Goal: Task Accomplishment & Management: Complete application form

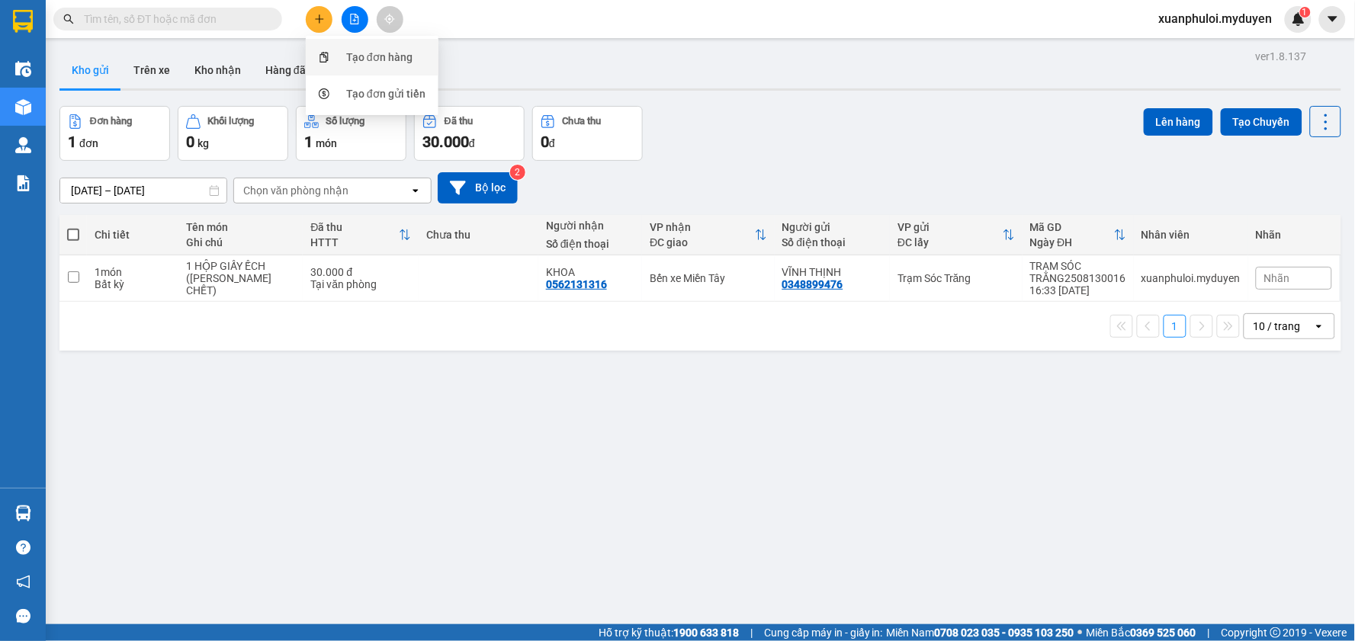
click at [352, 56] on div "Tạo đơn hàng" at bounding box center [379, 57] width 66 height 17
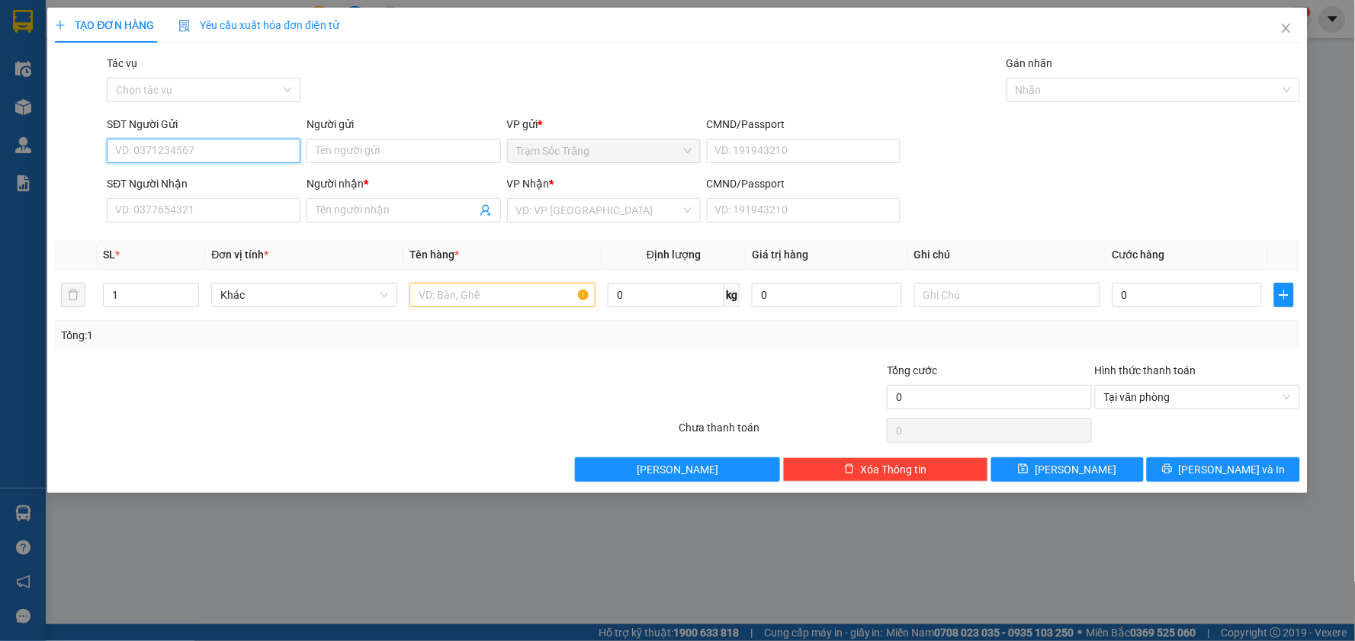
click at [223, 160] on input "SĐT Người Gửi" at bounding box center [204, 151] width 194 height 24
click at [214, 176] on div "0393343974 - TÂM" at bounding box center [203, 181] width 175 height 17
type input "0393343974"
type input "TÂM"
type input "0933131349"
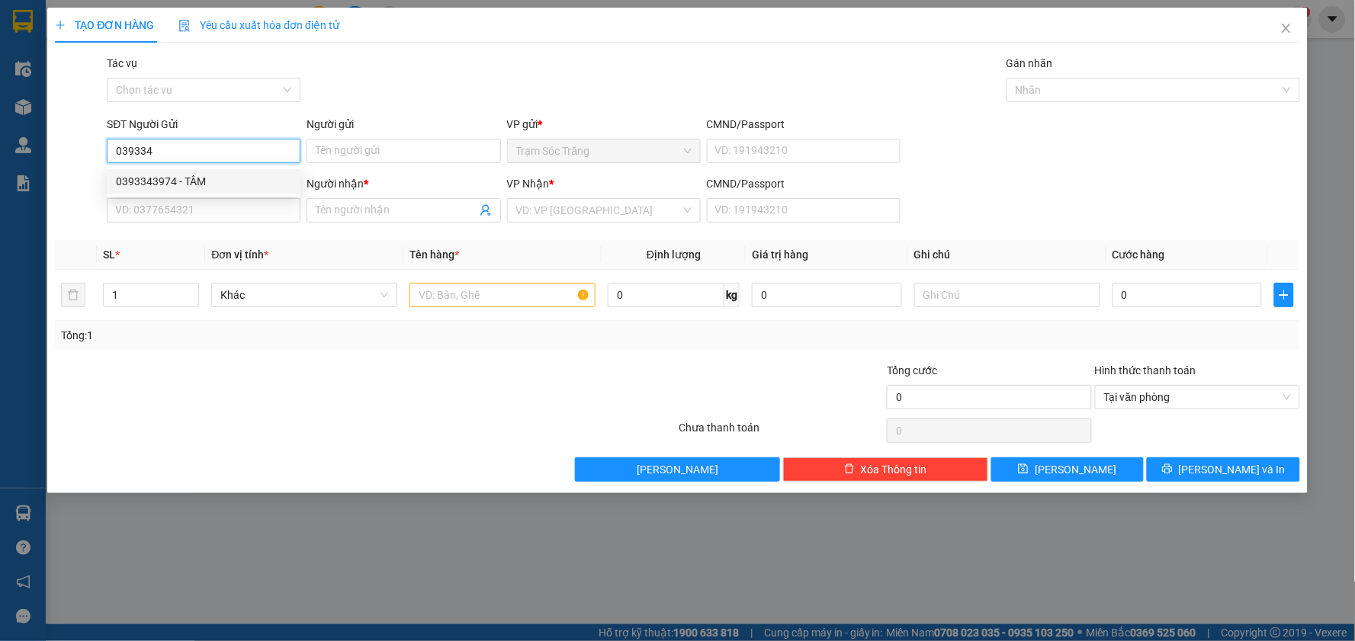
type input "ĐẬM"
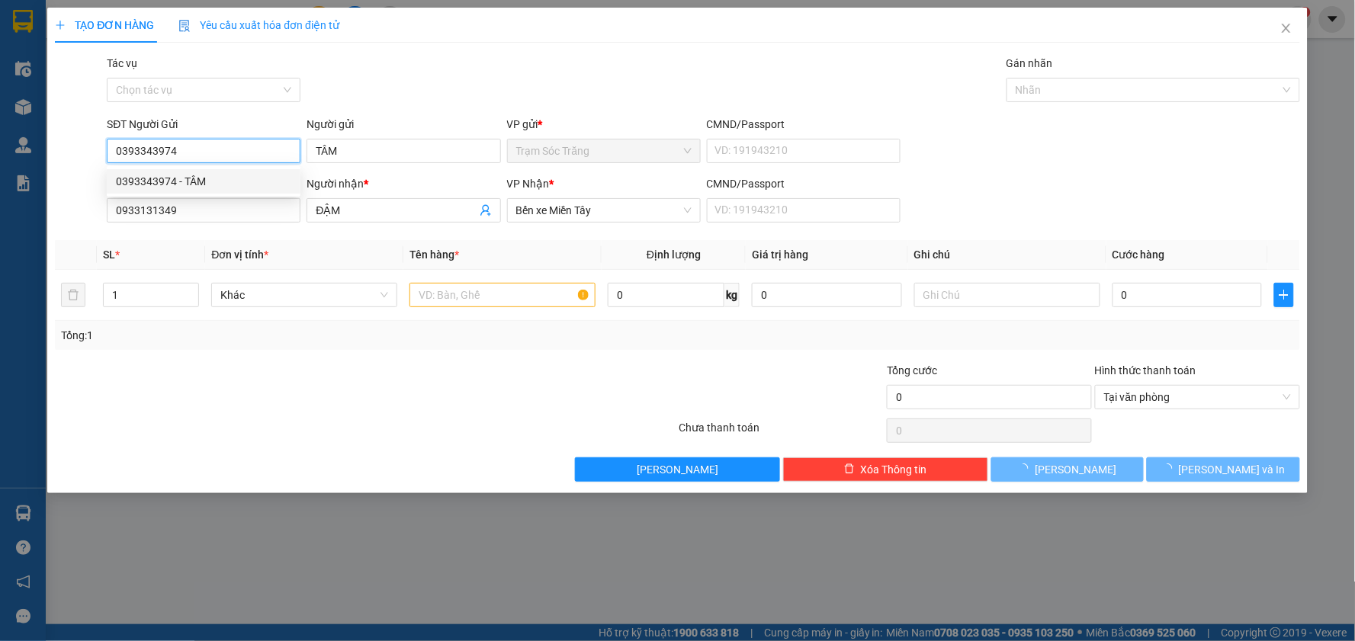
type input "40.000"
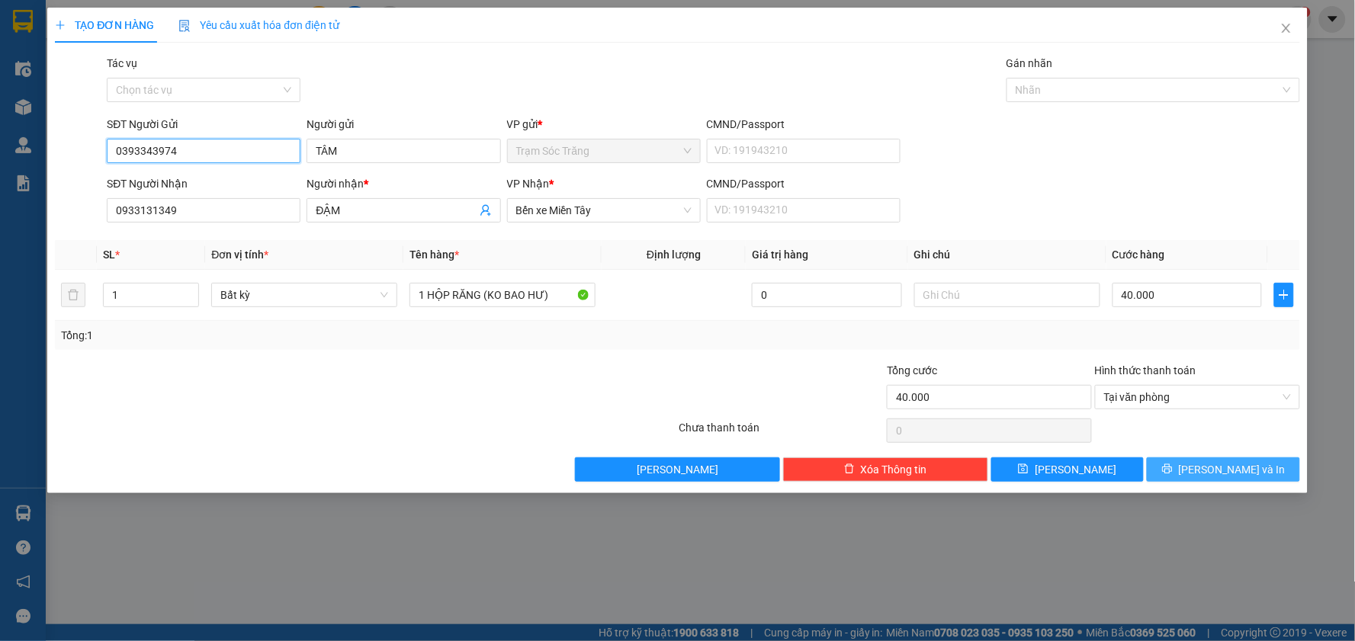
type input "0393343974"
click at [1243, 475] on span "[PERSON_NAME] và In" at bounding box center [1232, 469] width 107 height 17
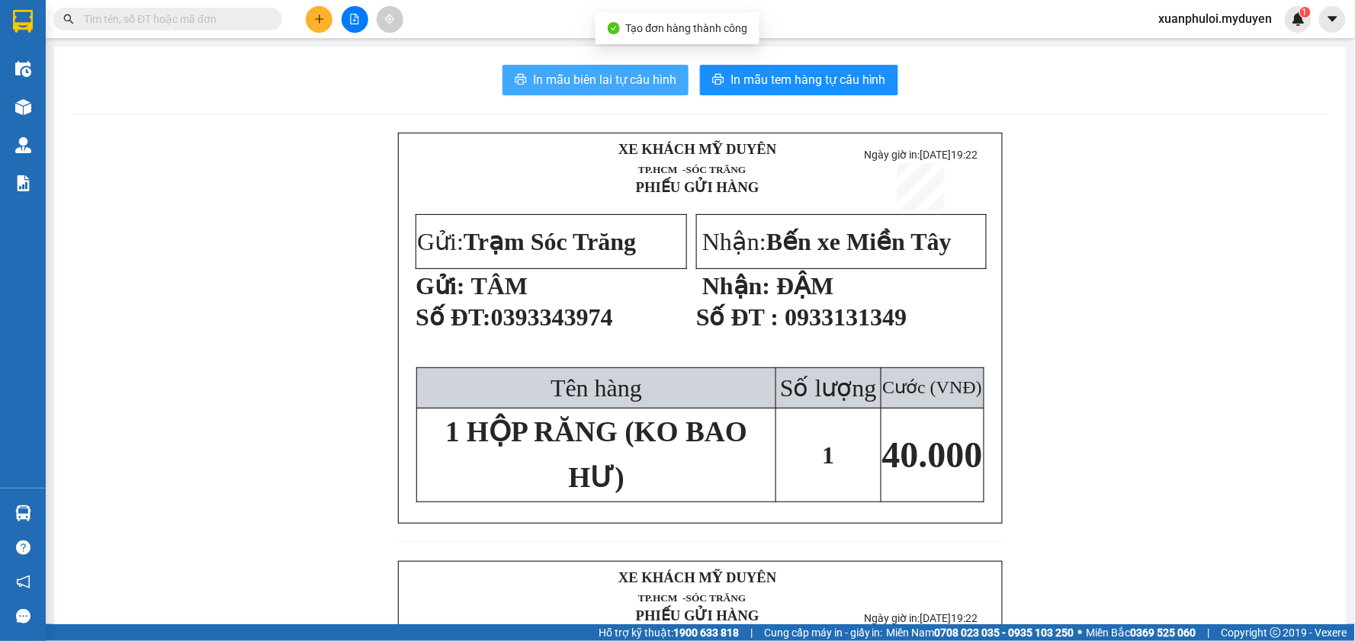
click at [577, 82] on span "In mẫu biên lai tự cấu hình" at bounding box center [604, 79] width 143 height 19
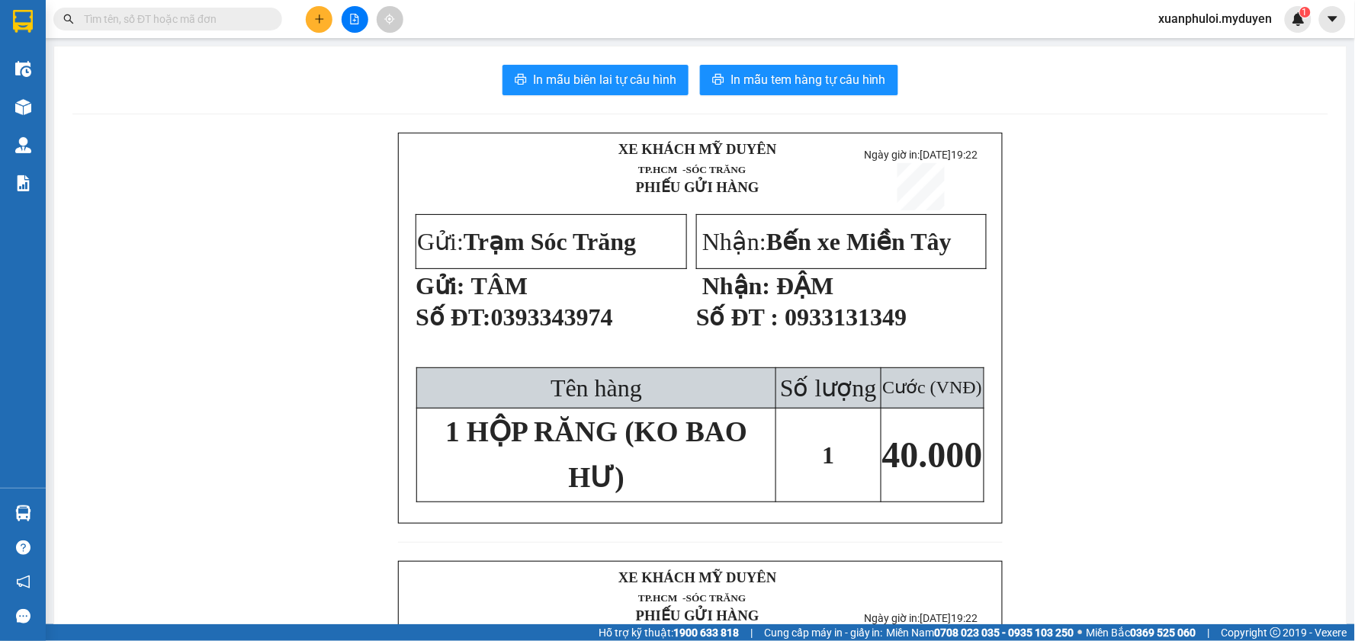
click at [829, 81] on span "In mẫu tem hàng tự cấu hình" at bounding box center [809, 79] width 156 height 19
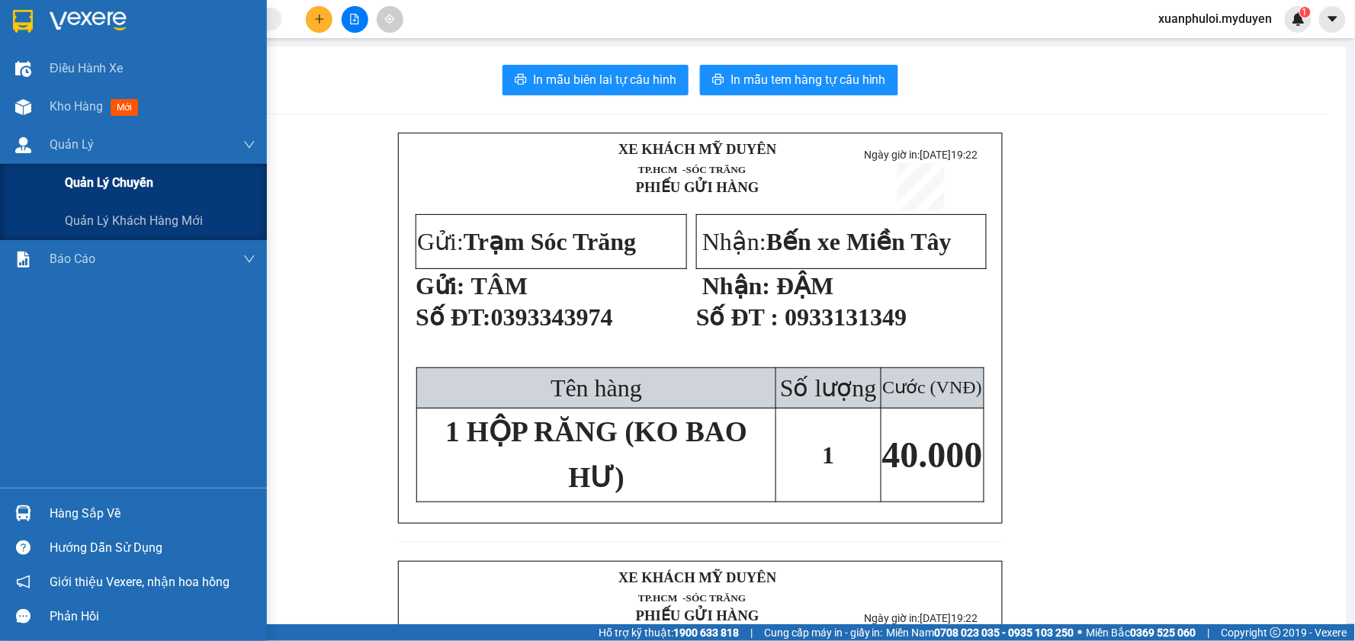
click at [84, 183] on span "Quản lý chuyến" at bounding box center [109, 182] width 88 height 19
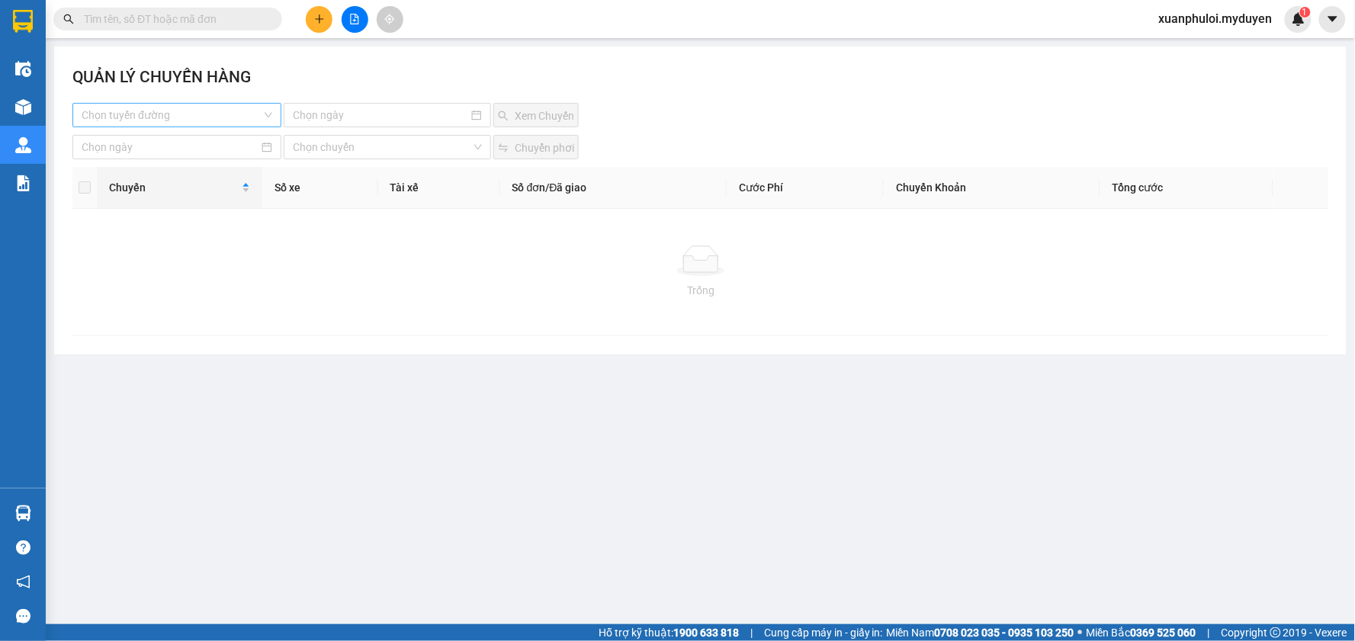
click at [252, 122] on input "search" at bounding box center [172, 115] width 180 height 23
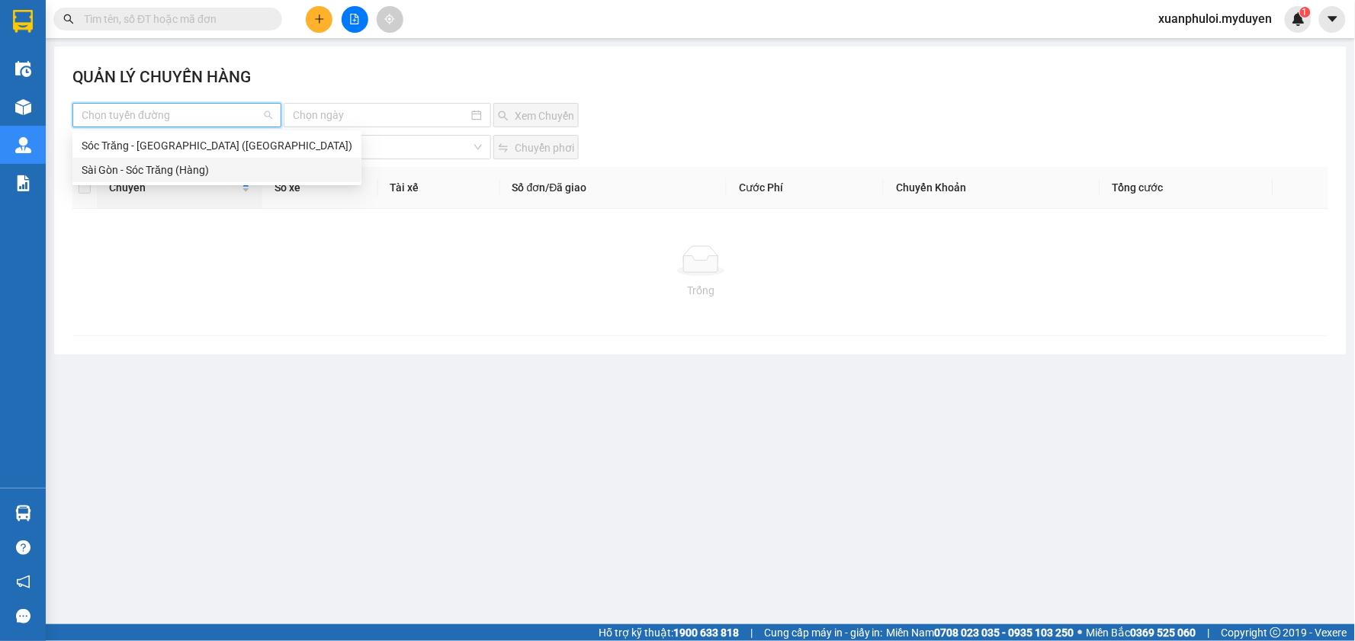
click at [114, 169] on div "Sài Gòn - Sóc Trăng (Hàng)" at bounding box center [217, 170] width 271 height 17
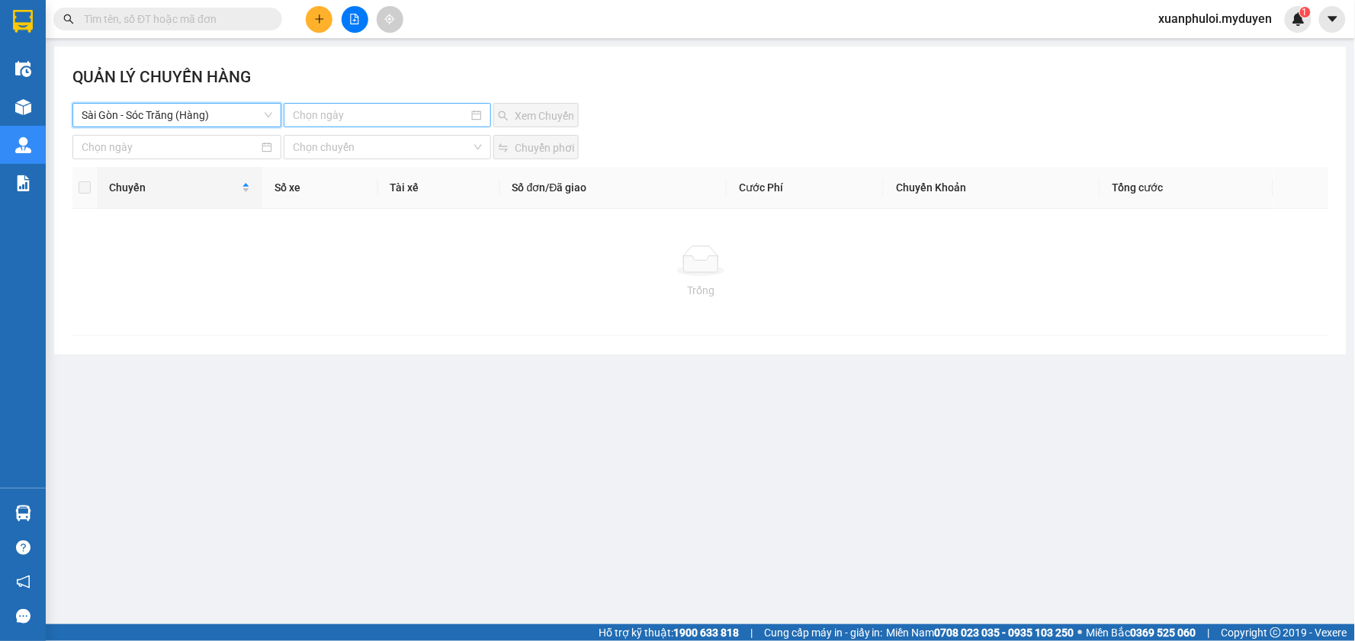
click at [404, 117] on input at bounding box center [380, 115] width 175 height 17
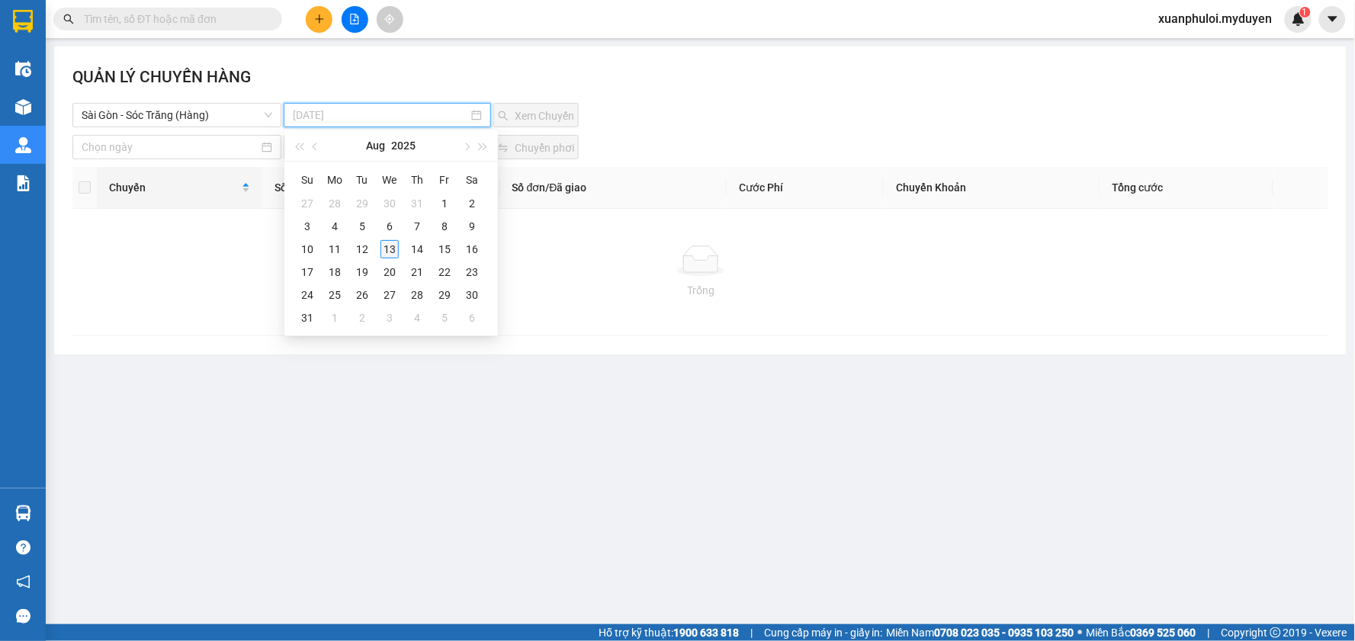
click at [382, 241] on div "13" at bounding box center [390, 249] width 18 height 18
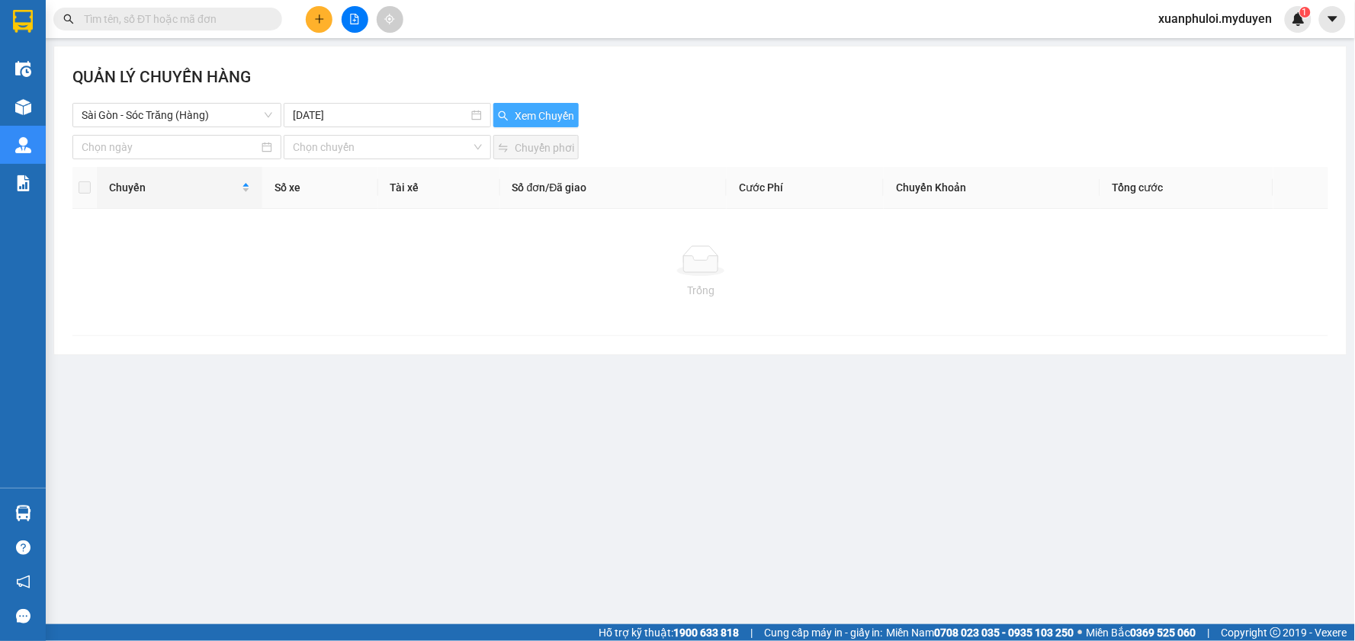
click at [527, 114] on span "Xem Chuyến" at bounding box center [544, 116] width 59 height 17
click at [561, 114] on span "Xem Chuyến" at bounding box center [544, 116] width 59 height 17
click at [372, 118] on input "[DATE]" at bounding box center [380, 115] width 175 height 17
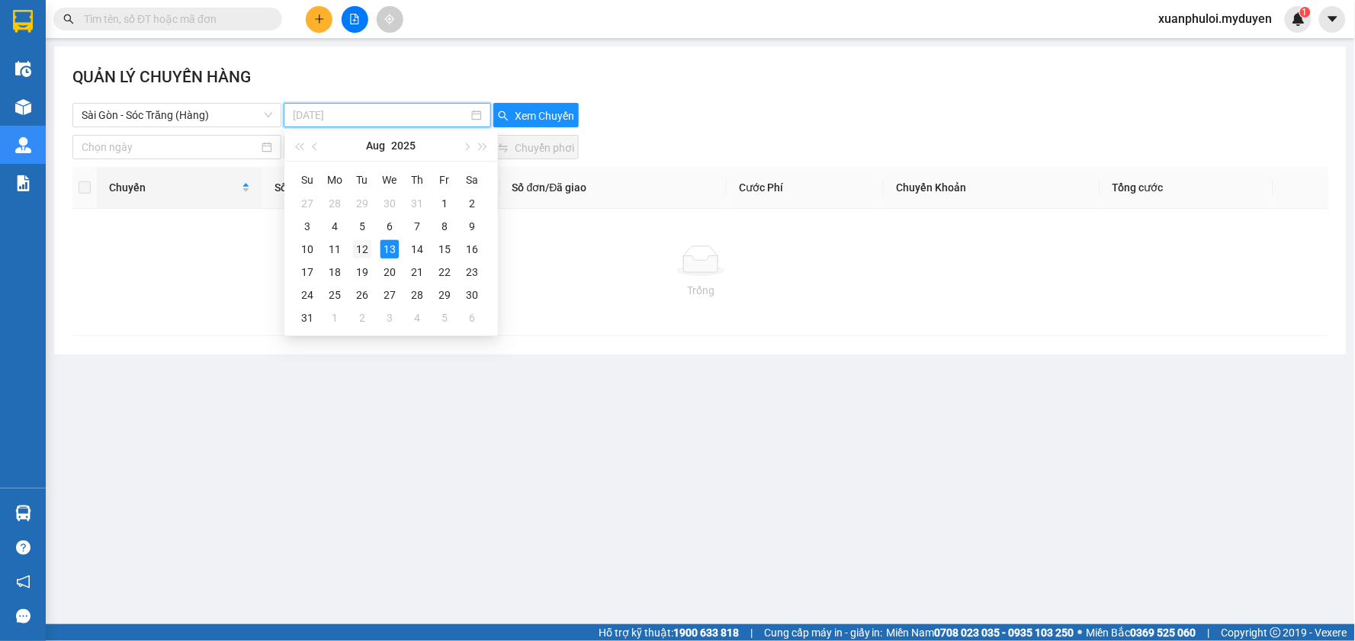
click at [358, 246] on div "12" at bounding box center [362, 249] width 18 height 18
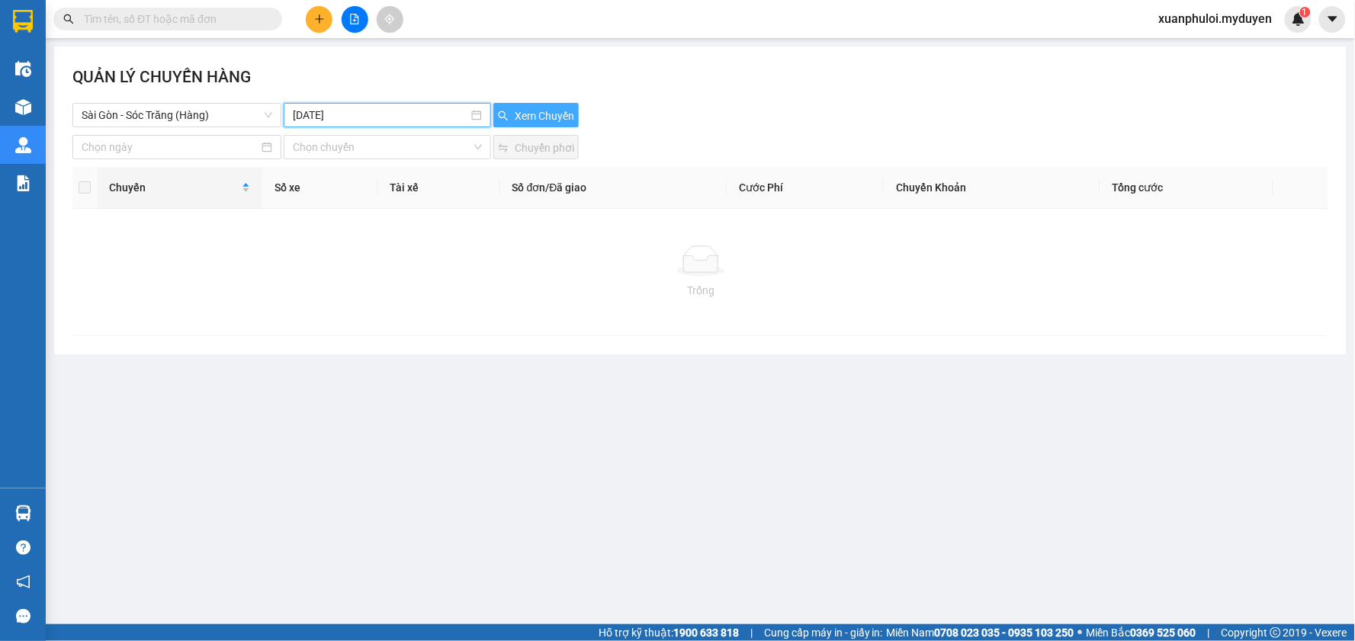
click at [519, 124] on span "Xem Chuyến" at bounding box center [544, 116] width 59 height 17
click at [524, 113] on span "Xem Chuyến" at bounding box center [544, 116] width 59 height 17
click at [337, 111] on input "[DATE]" at bounding box center [380, 115] width 175 height 17
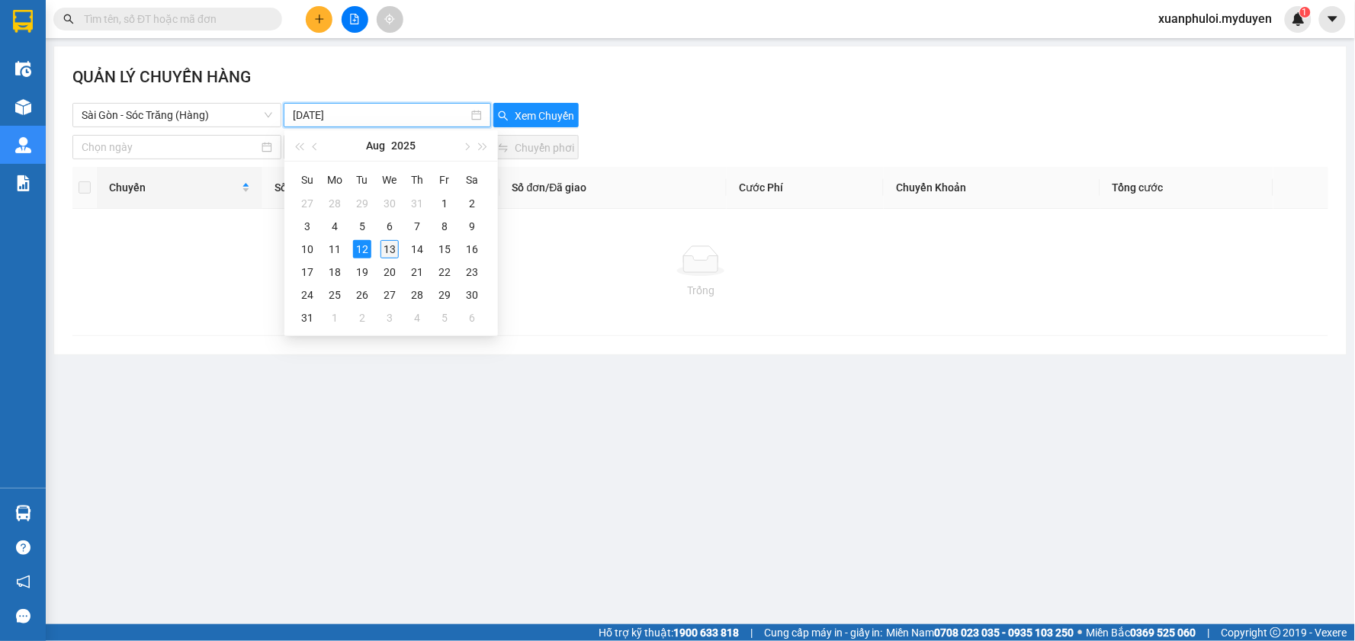
type input "[DATE]"
click at [395, 246] on div "13" at bounding box center [390, 249] width 18 height 18
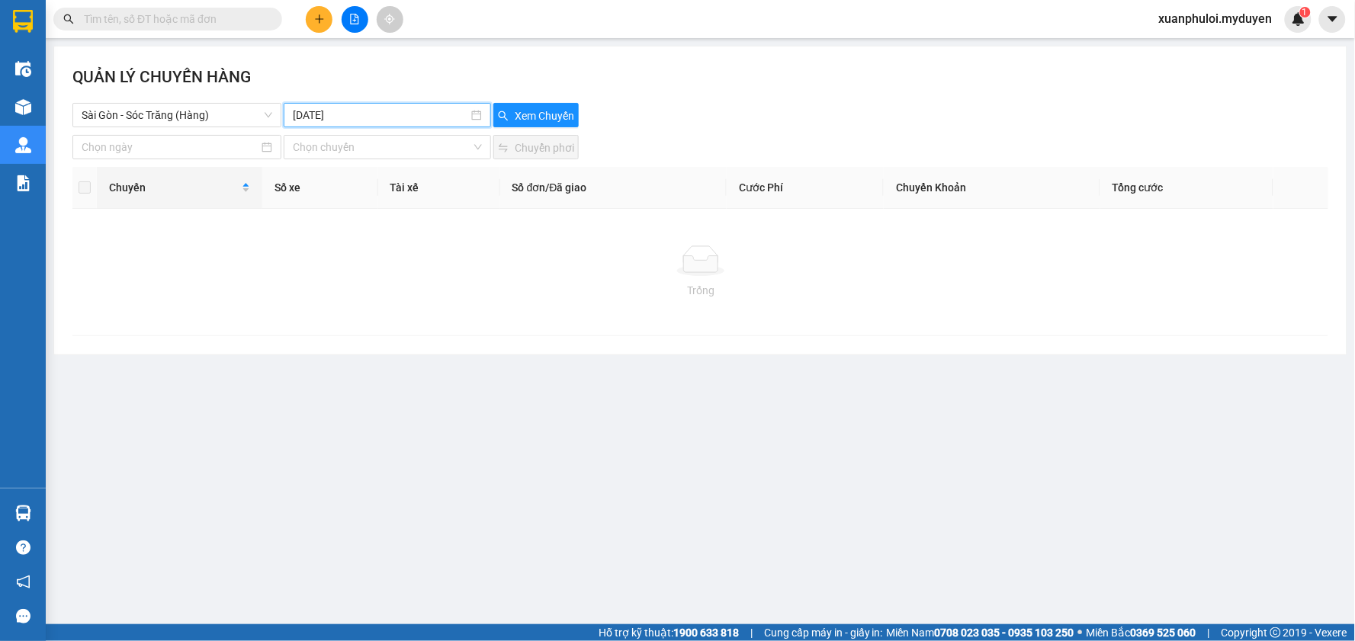
click at [733, 116] on div "Sài Gòn - Sóc Trăng (Hàng) [DATE] Xem Chuyến" at bounding box center [700, 115] width 1256 height 24
click at [528, 122] on span "Xem Chuyến" at bounding box center [544, 116] width 59 height 17
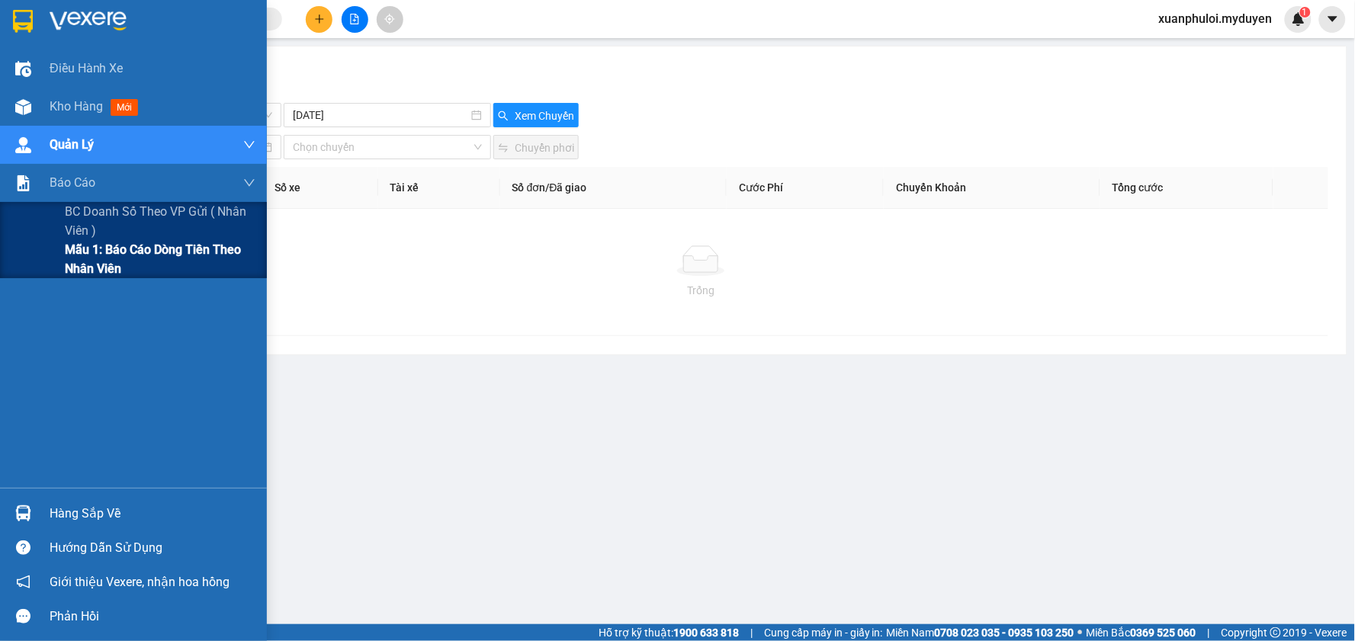
click at [110, 262] on span "Mẫu 1: Báo cáo dòng tiền theo nhân viên" at bounding box center [160, 259] width 191 height 38
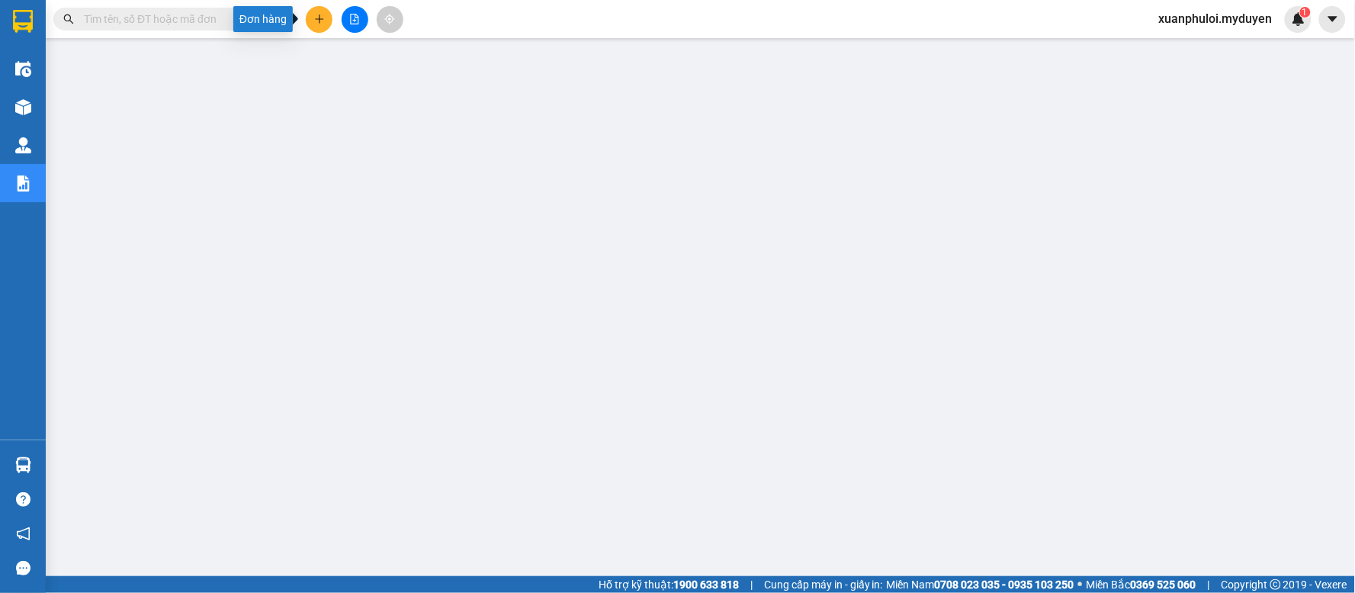
click at [311, 25] on button at bounding box center [319, 19] width 27 height 27
click at [370, 47] on div "Tạo đơn hàng" at bounding box center [372, 57] width 114 height 29
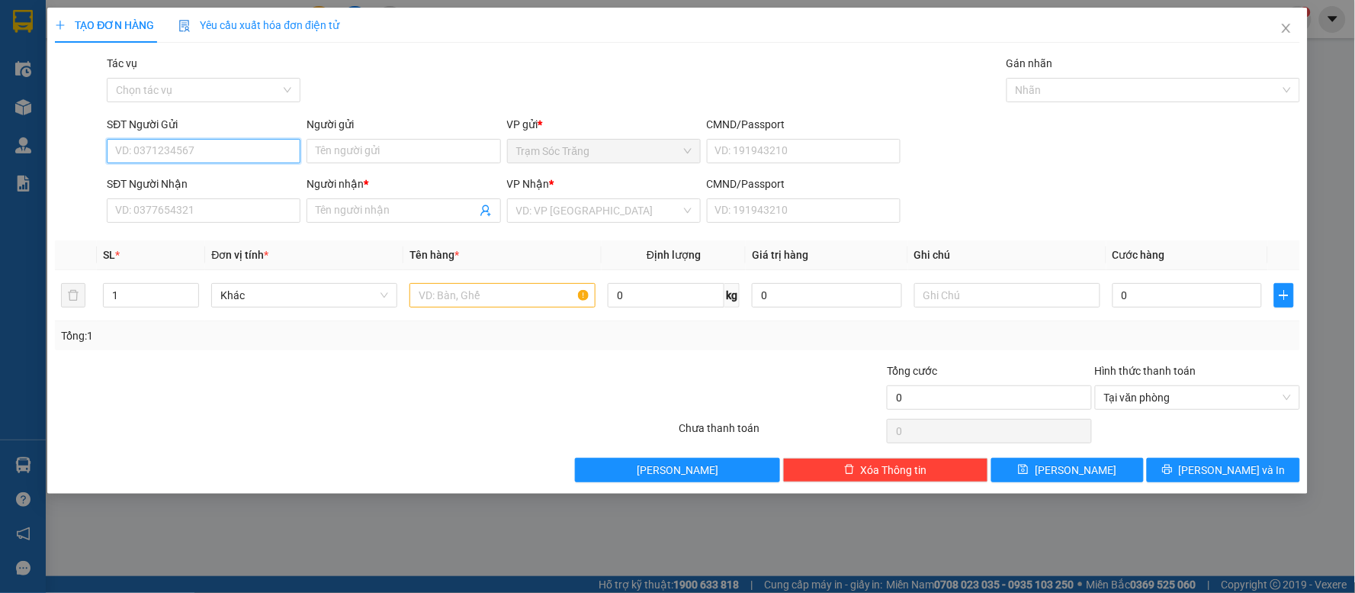
click at [169, 156] on input "SĐT Người Gửi" at bounding box center [204, 151] width 194 height 24
drag, startPoint x: 187, startPoint y: 181, endPoint x: 293, endPoint y: 183, distance: 106.0
click at [194, 183] on div "0977253878 - CHỊ HẰNG" at bounding box center [203, 181] width 175 height 17
type input "0977253878"
type input "CHỊ HẰNG"
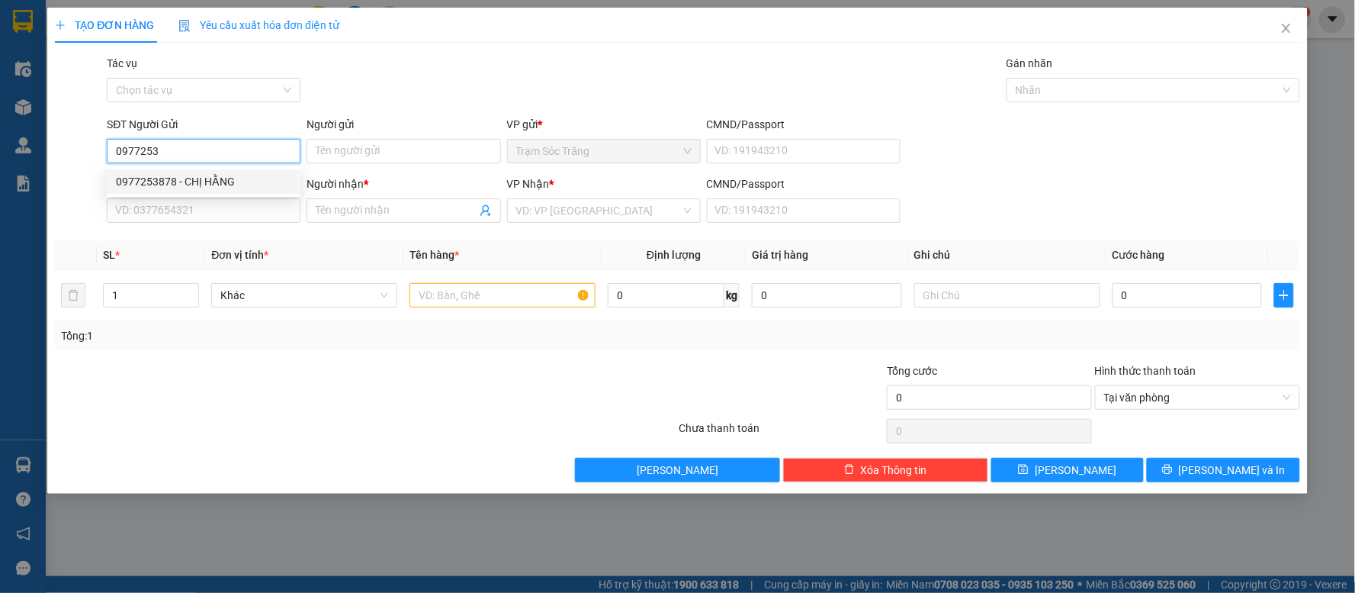
type input "0379498394"
type input "TIẾN"
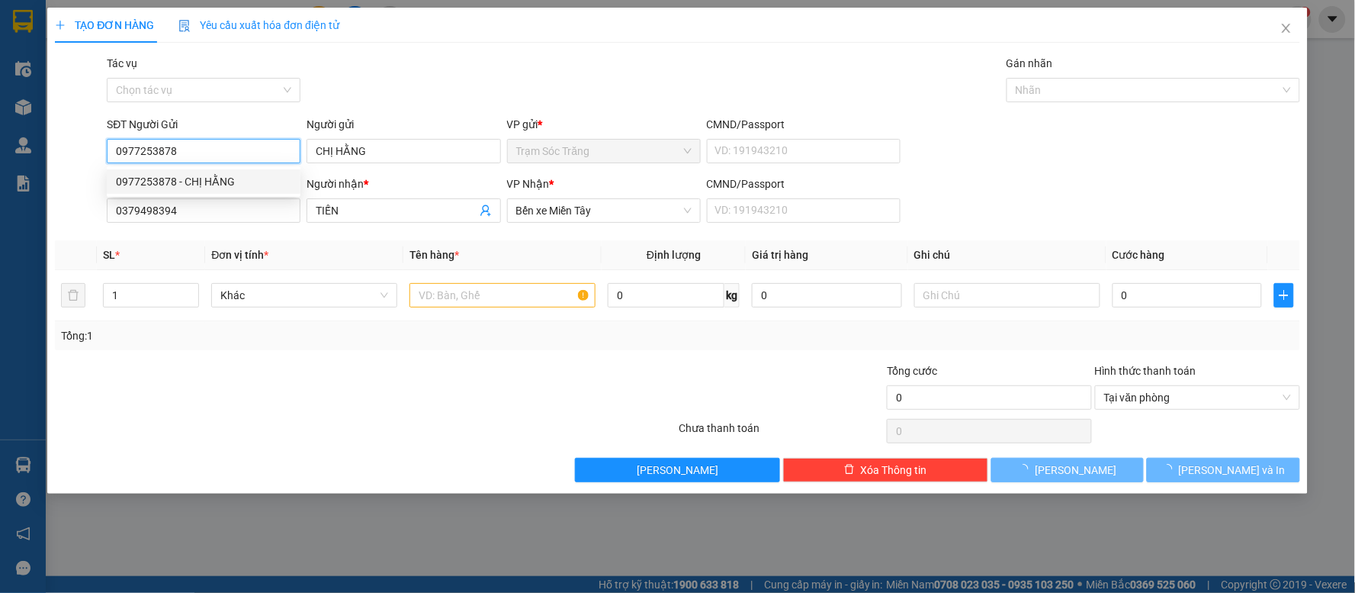
type input "100.000"
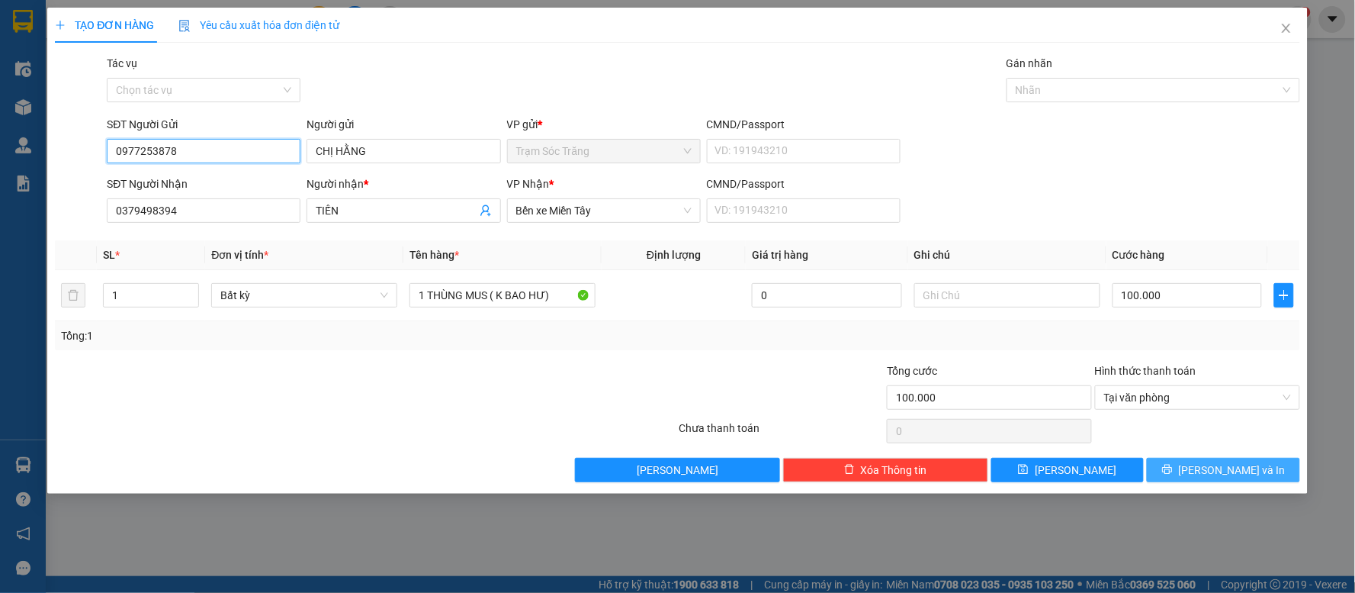
type input "0977253878"
click at [1231, 468] on span "[PERSON_NAME] và In" at bounding box center [1232, 469] width 107 height 17
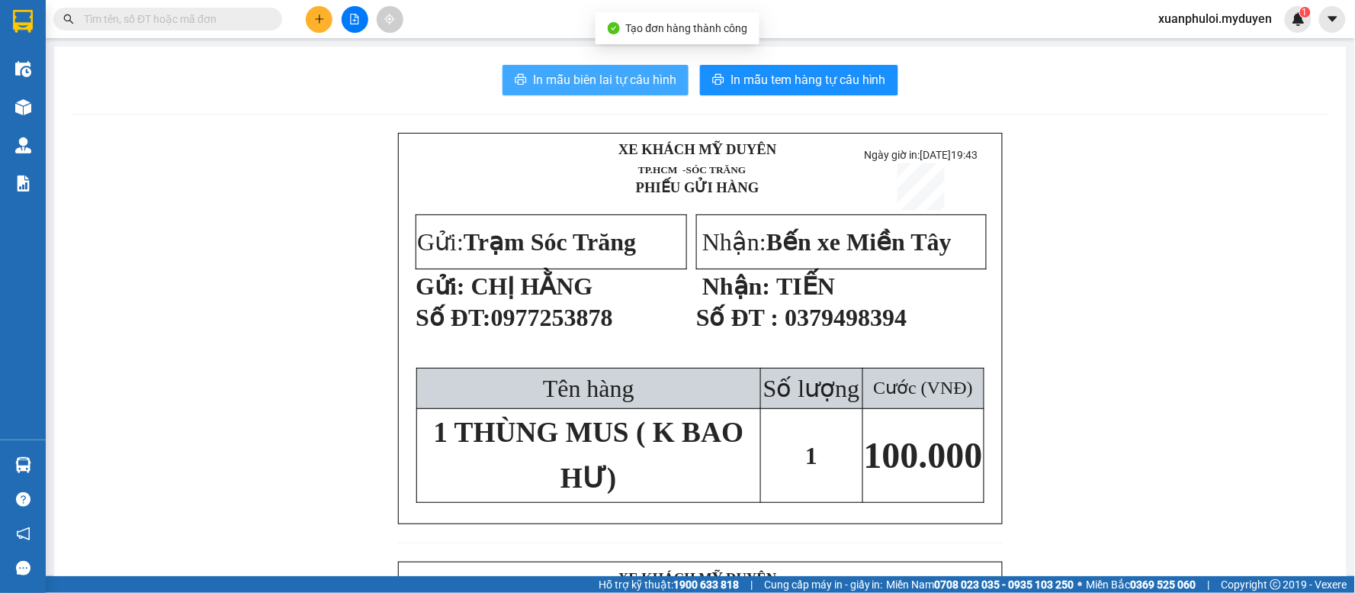
click at [604, 86] on span "In mẫu biên lai tự cấu hình" at bounding box center [604, 79] width 143 height 19
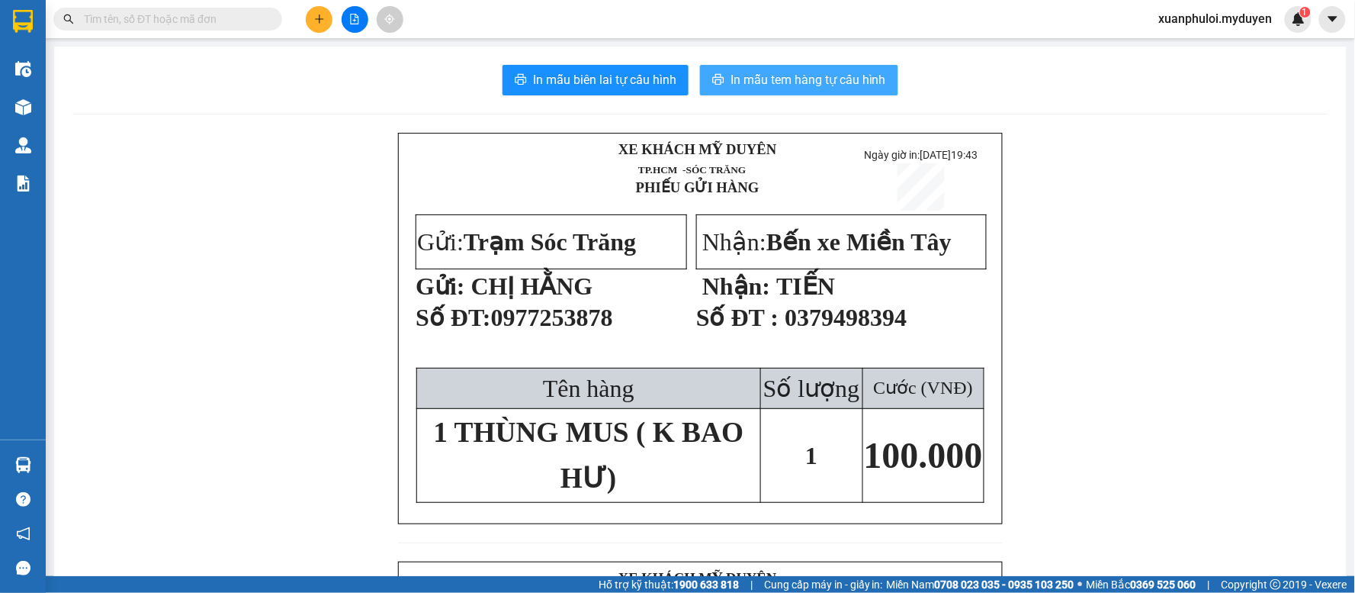
click at [868, 88] on span "In mẫu tem hàng tự cấu hình" at bounding box center [809, 79] width 156 height 19
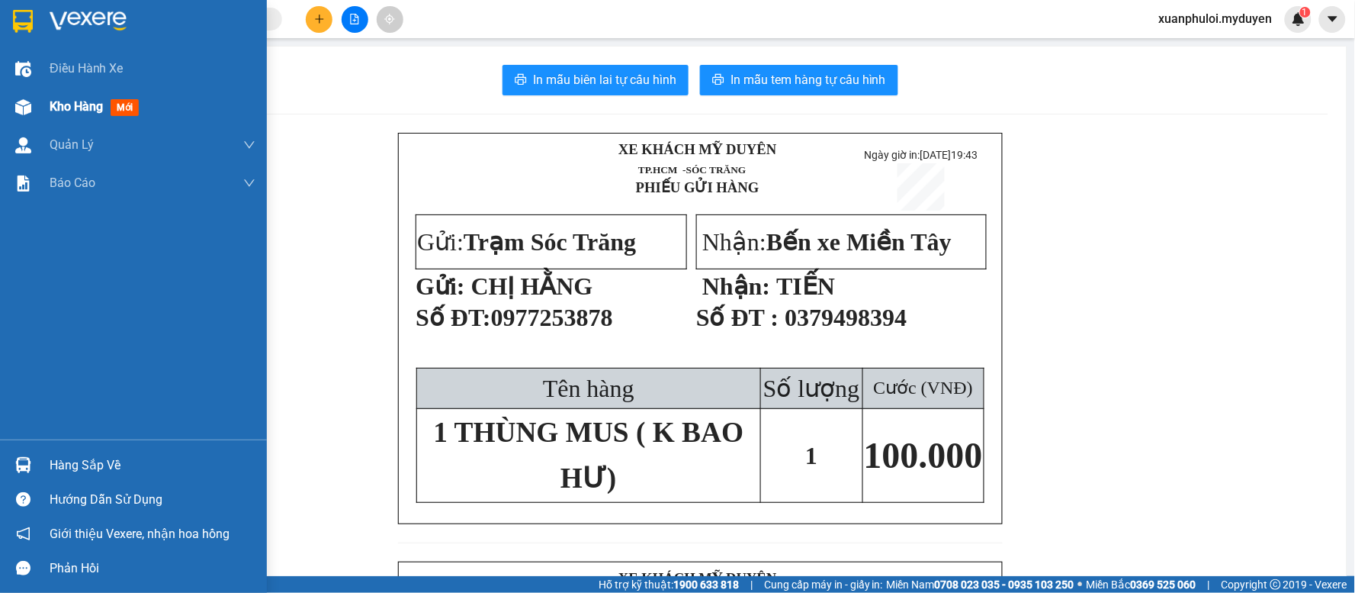
click at [54, 107] on span "Kho hàng" at bounding box center [76, 106] width 53 height 14
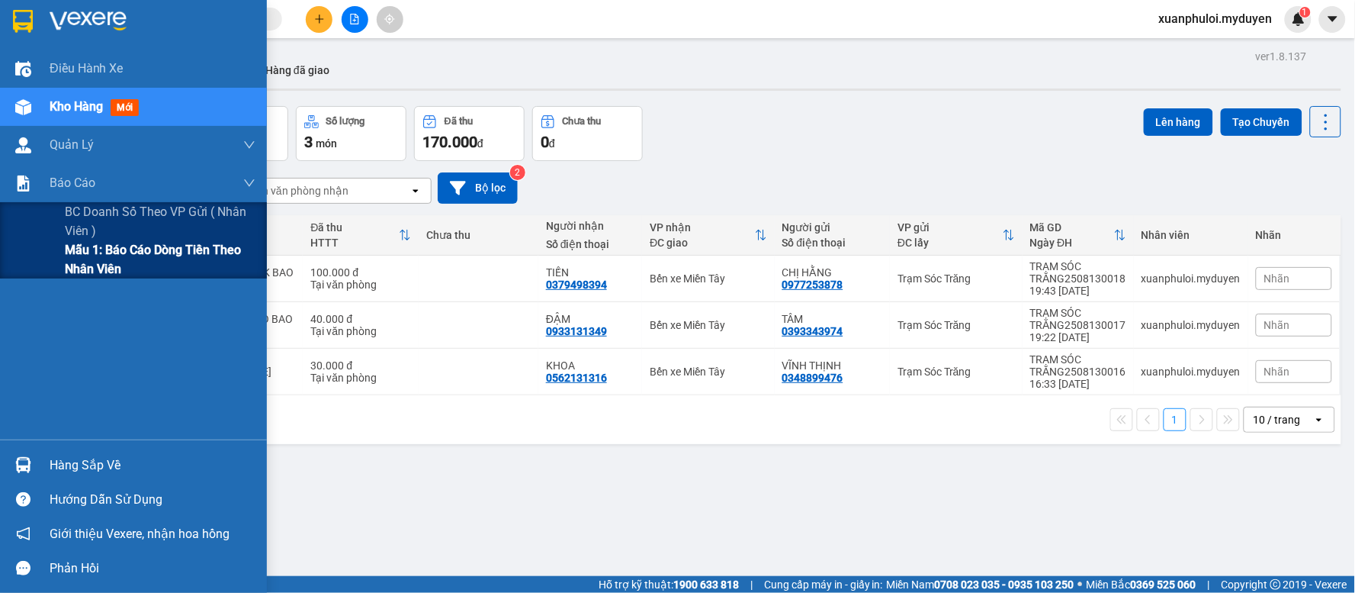
click at [95, 250] on span "Mẫu 1: Báo cáo dòng tiền theo nhân viên" at bounding box center [160, 259] width 191 height 38
